Goal: Navigation & Orientation: Find specific page/section

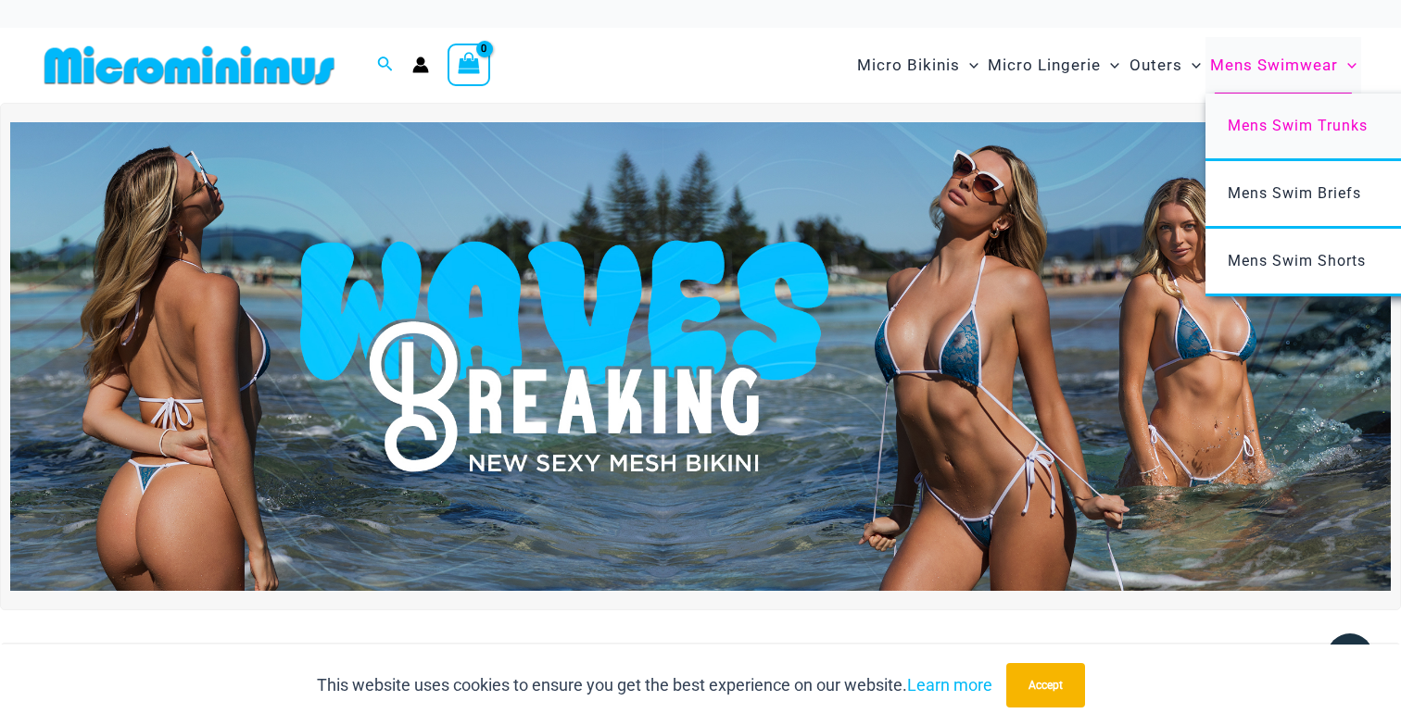
click at [1286, 120] on span "Mens Swim Trunks" at bounding box center [1298, 126] width 140 height 18
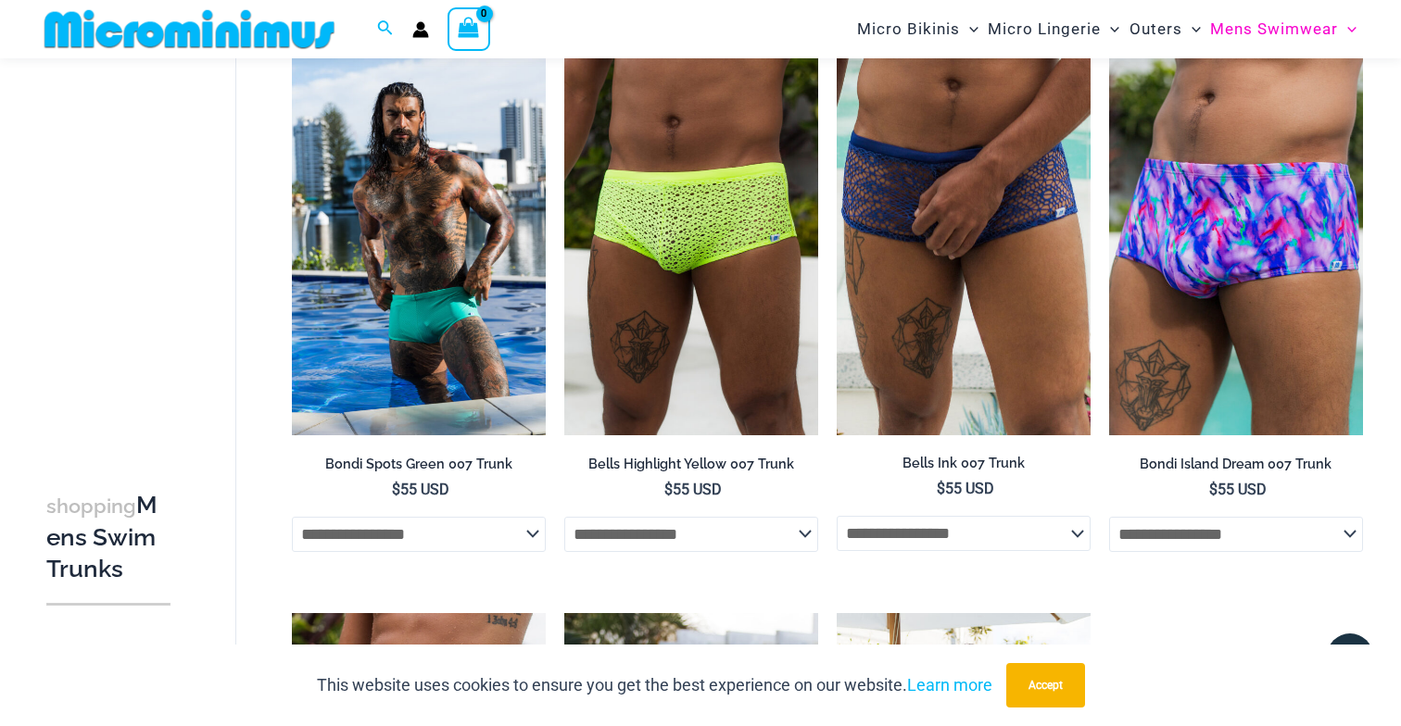
scroll to position [707, 0]
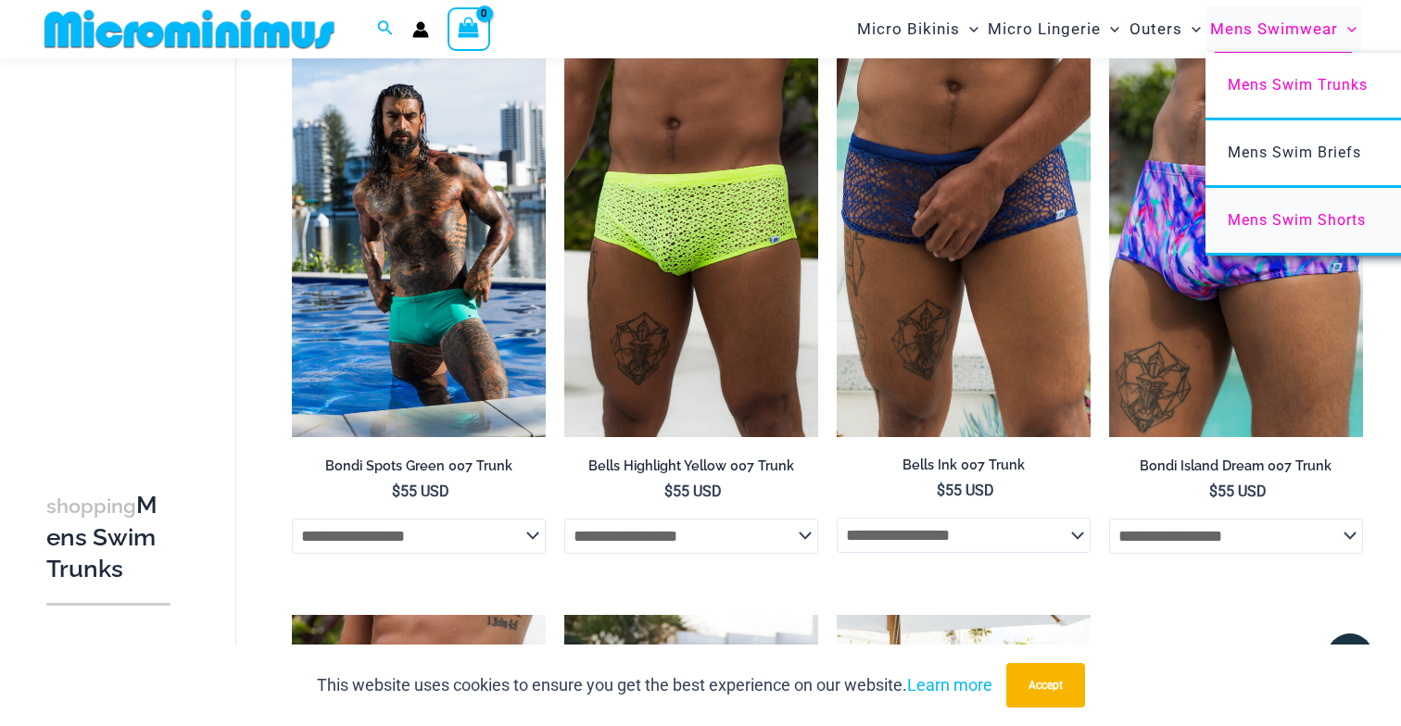
click at [1245, 217] on span "Mens Swim Shorts" at bounding box center [1297, 220] width 138 height 18
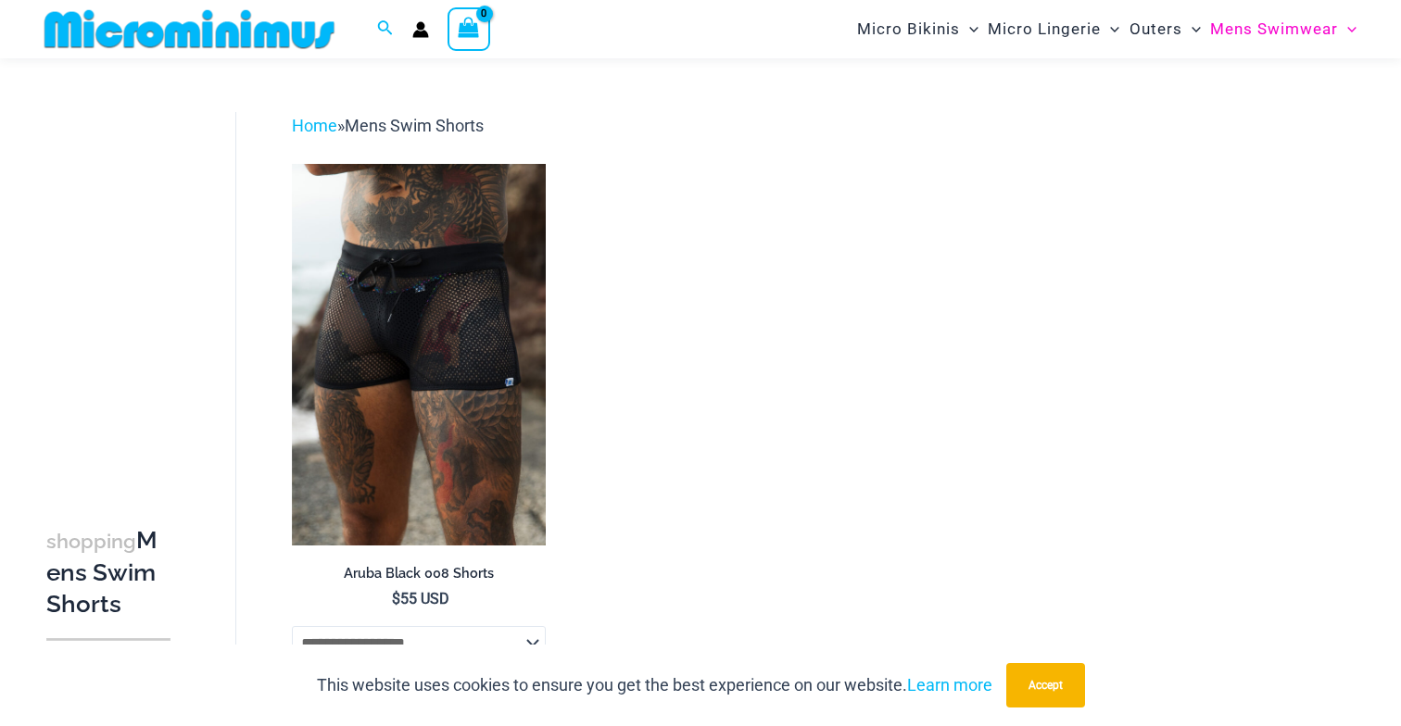
scroll to position [35, 0]
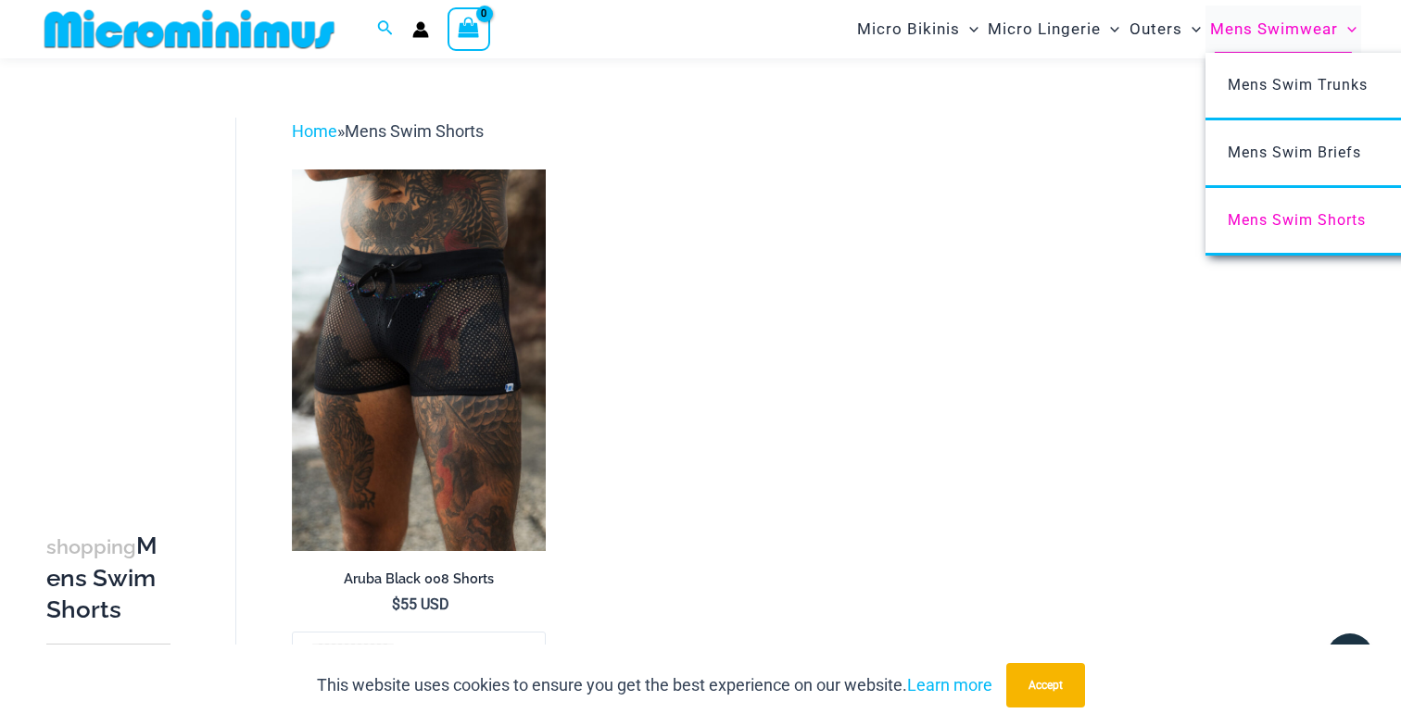
click at [1283, 34] on span "Mens Swimwear" at bounding box center [1274, 29] width 128 height 47
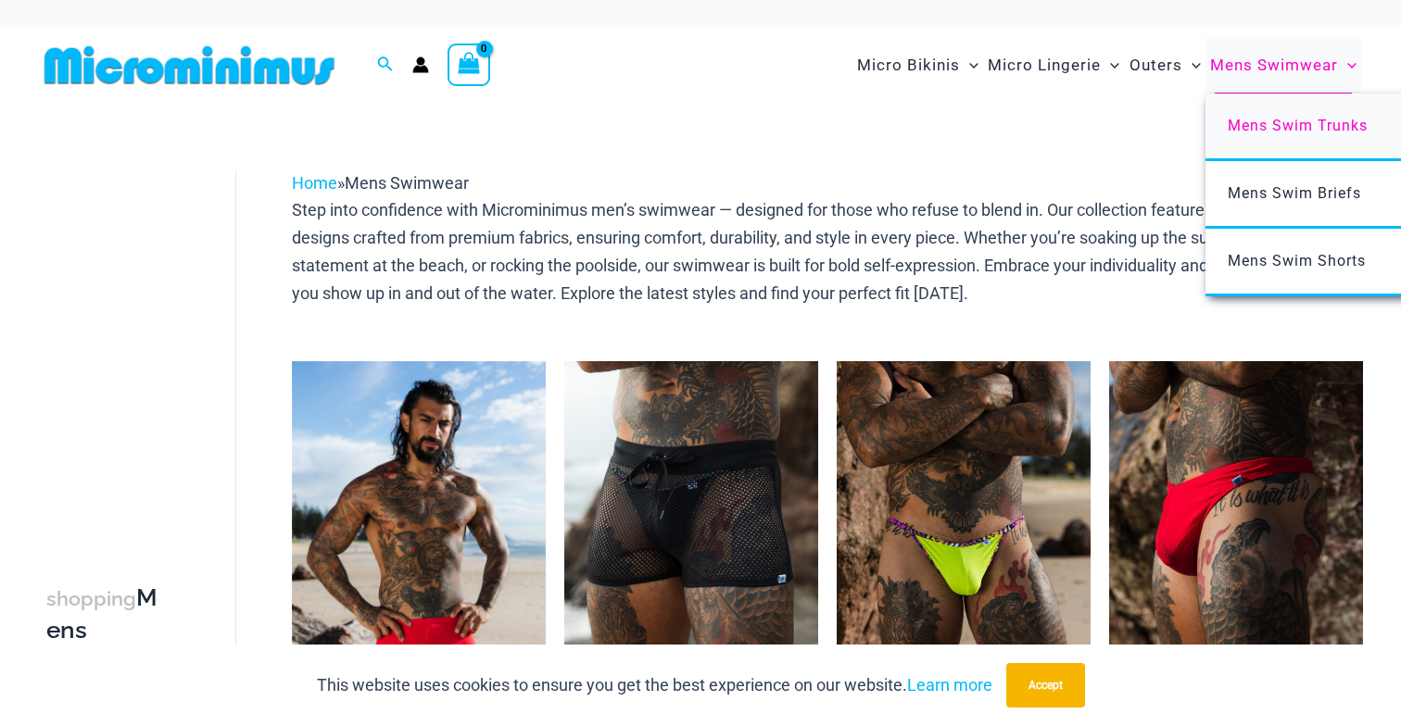
click at [1262, 124] on span "Mens Swim Trunks" at bounding box center [1298, 126] width 140 height 18
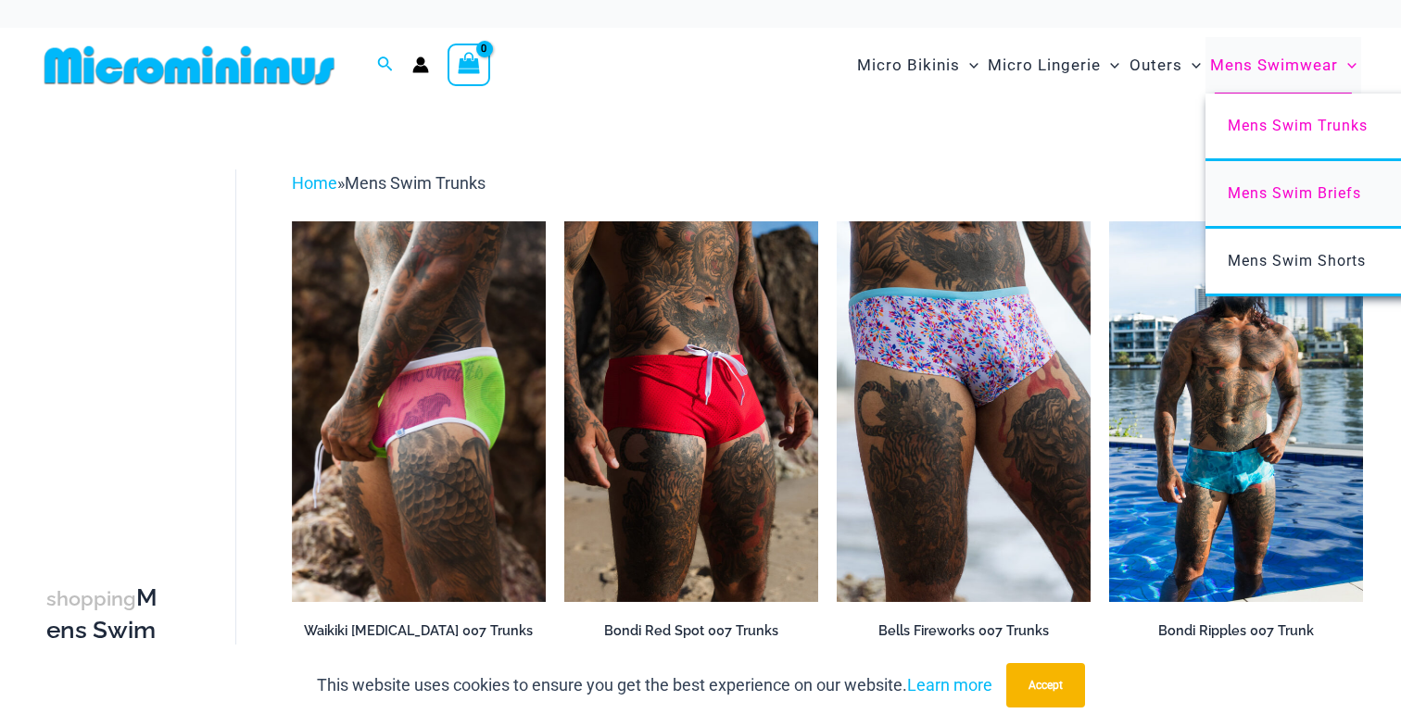
click at [1269, 188] on span "Mens Swim Briefs" at bounding box center [1294, 193] width 133 height 18
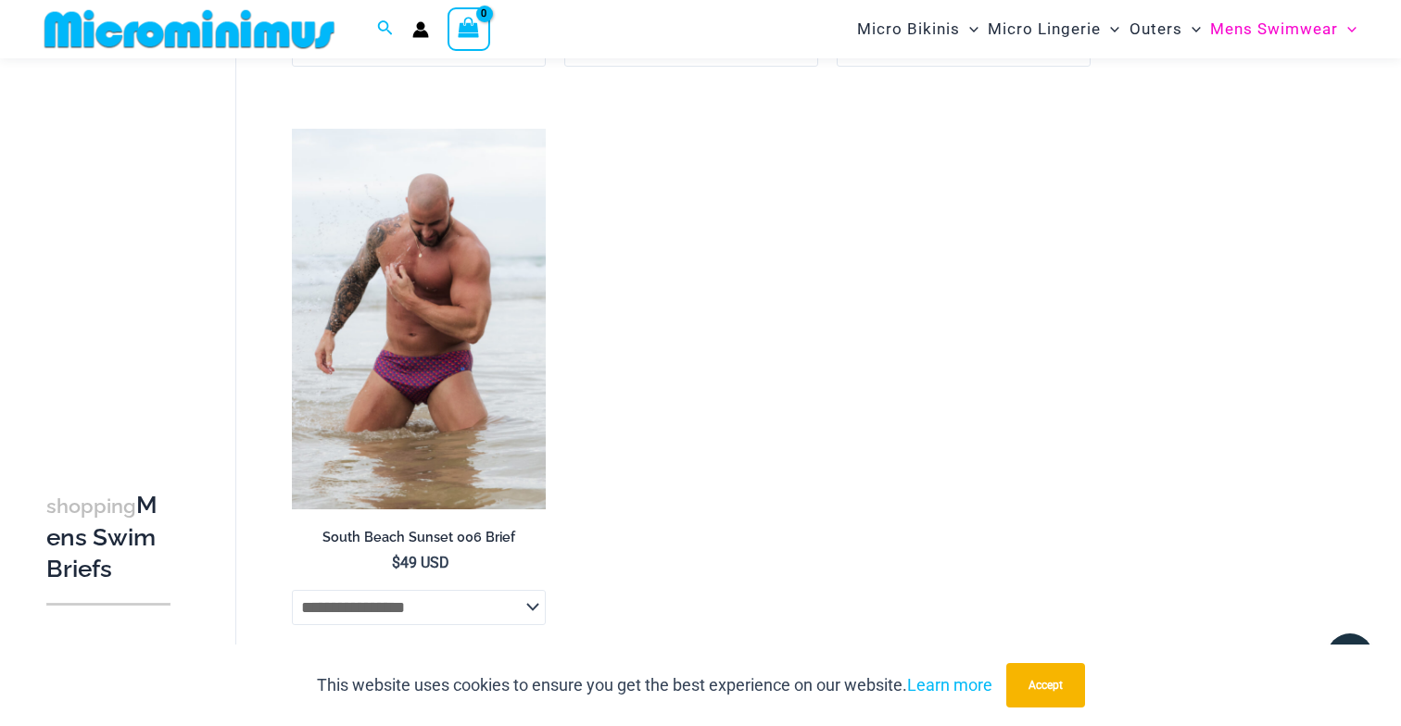
scroll to position [1217, 0]
